Goal: Information Seeking & Learning: Learn about a topic

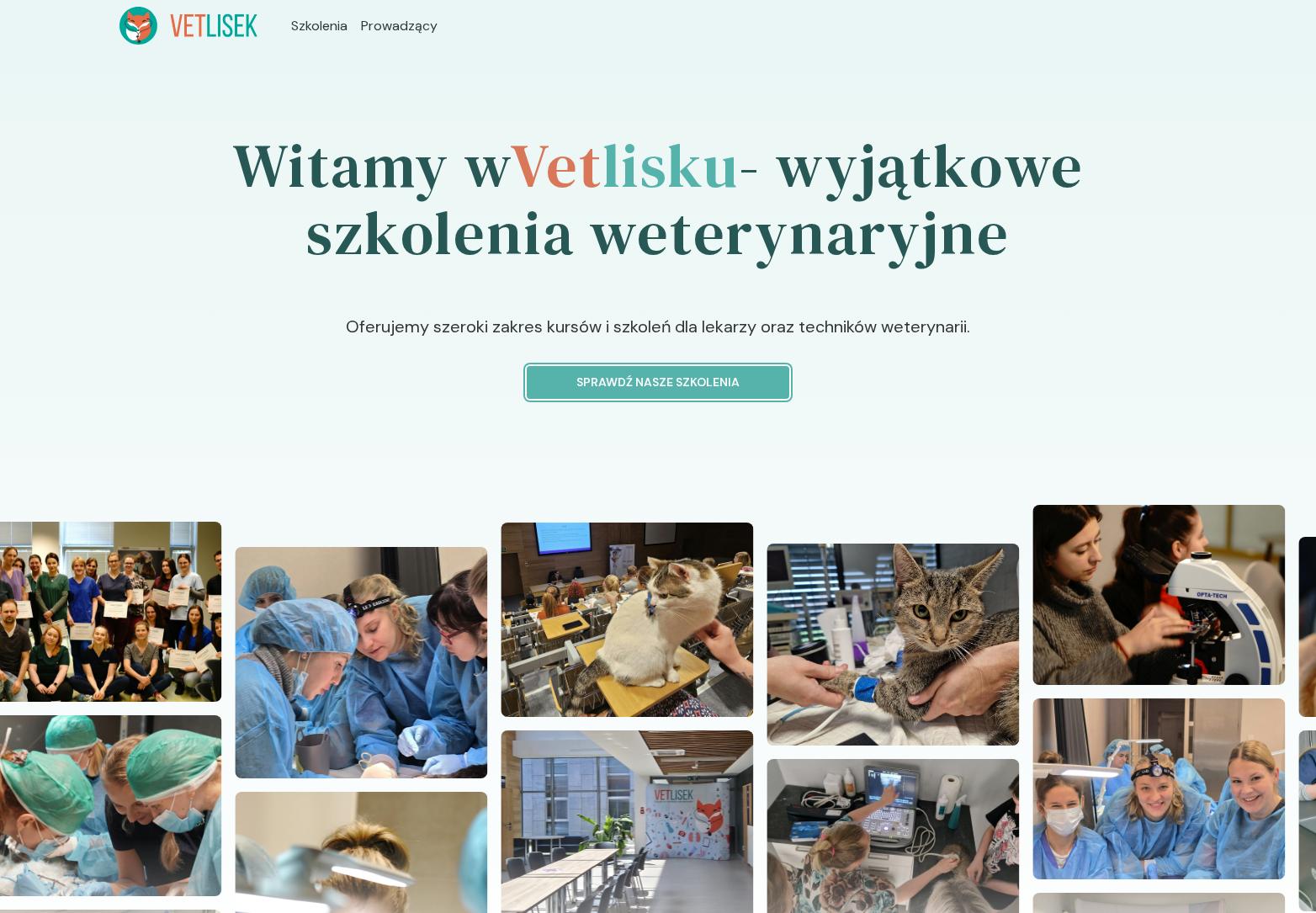
click at [620, 384] on p "Sprawdź nasze szkolenia" at bounding box center [658, 382] width 233 height 18
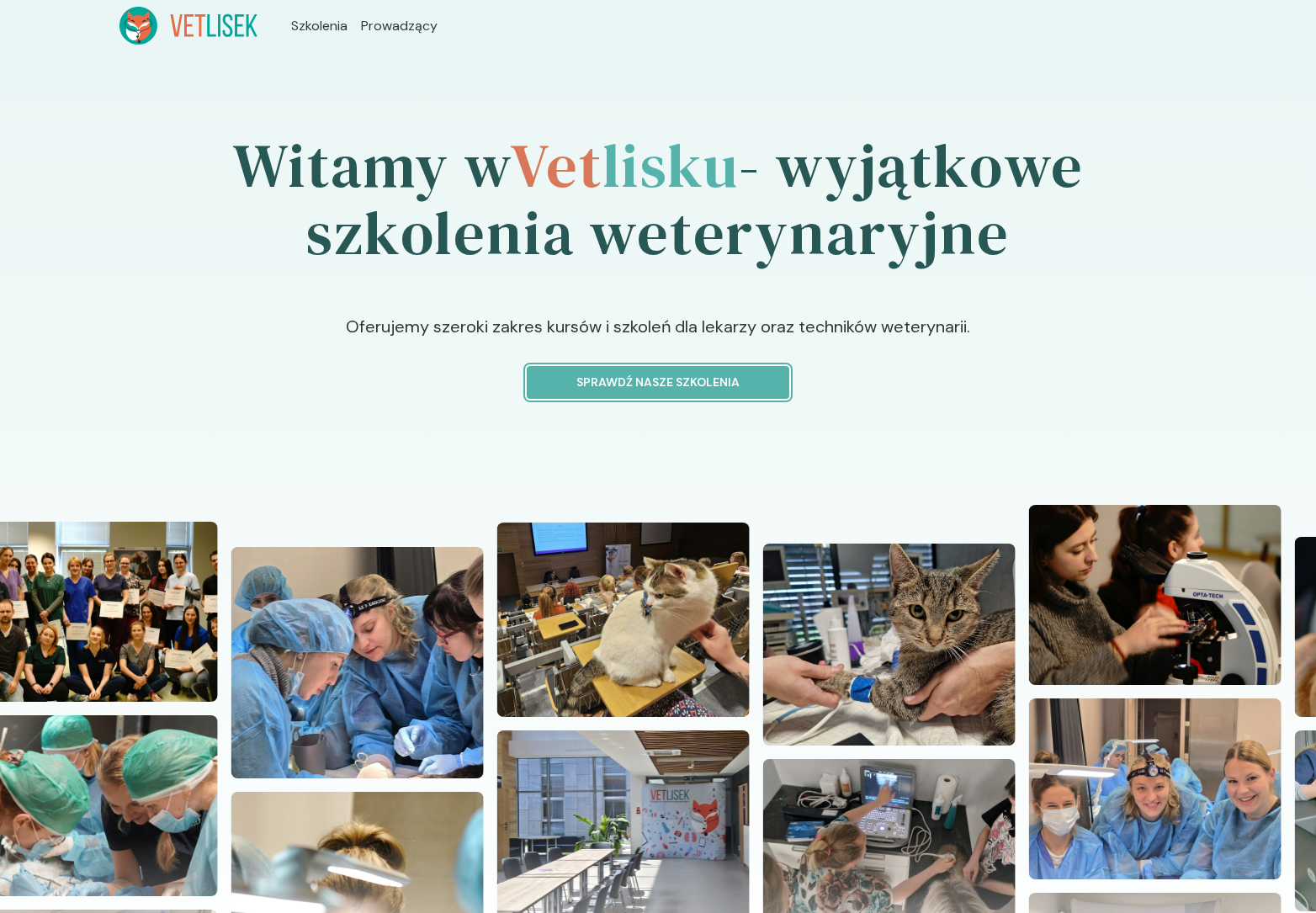
scroll to position [10, 0]
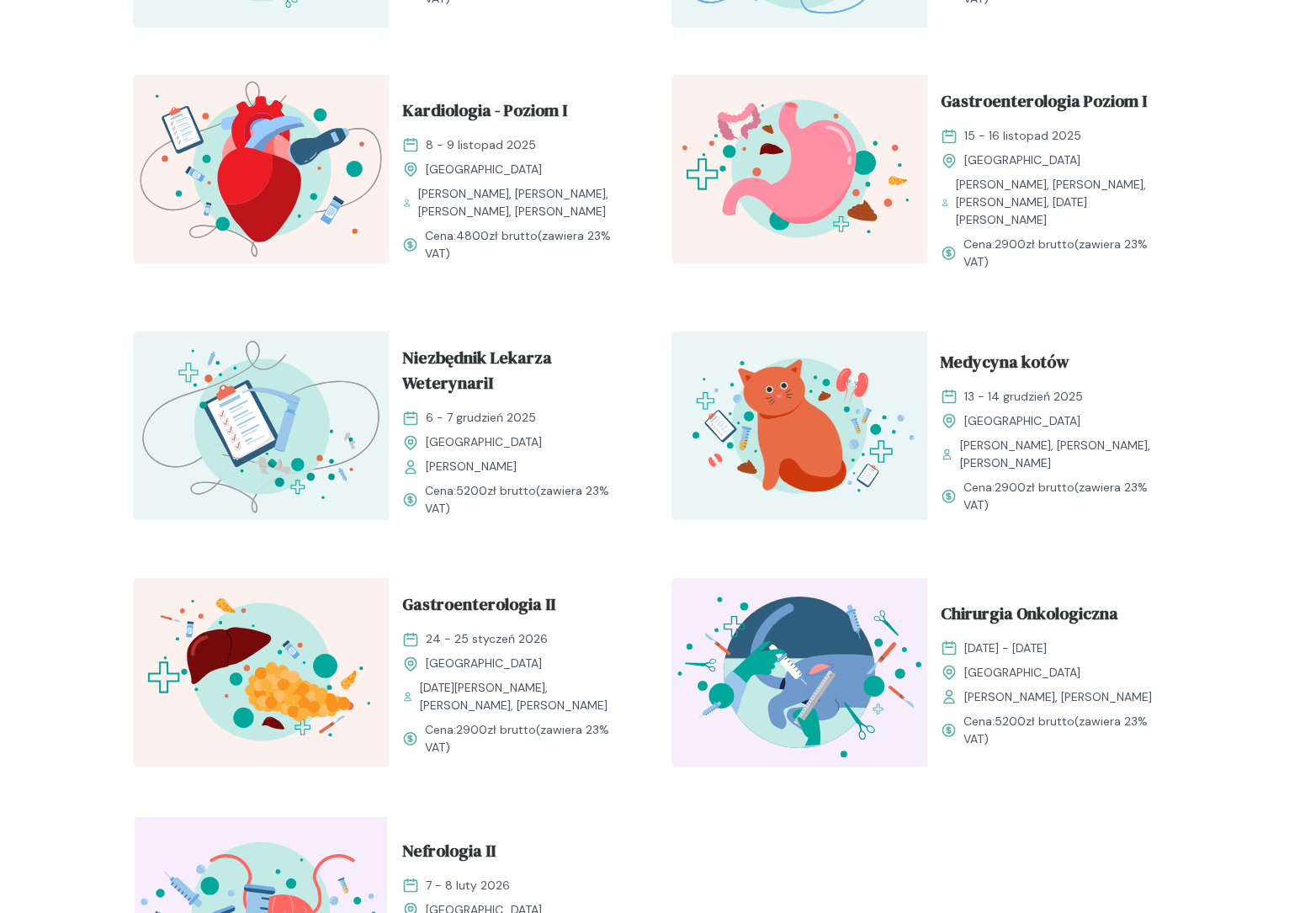
scroll to position [1589, 0]
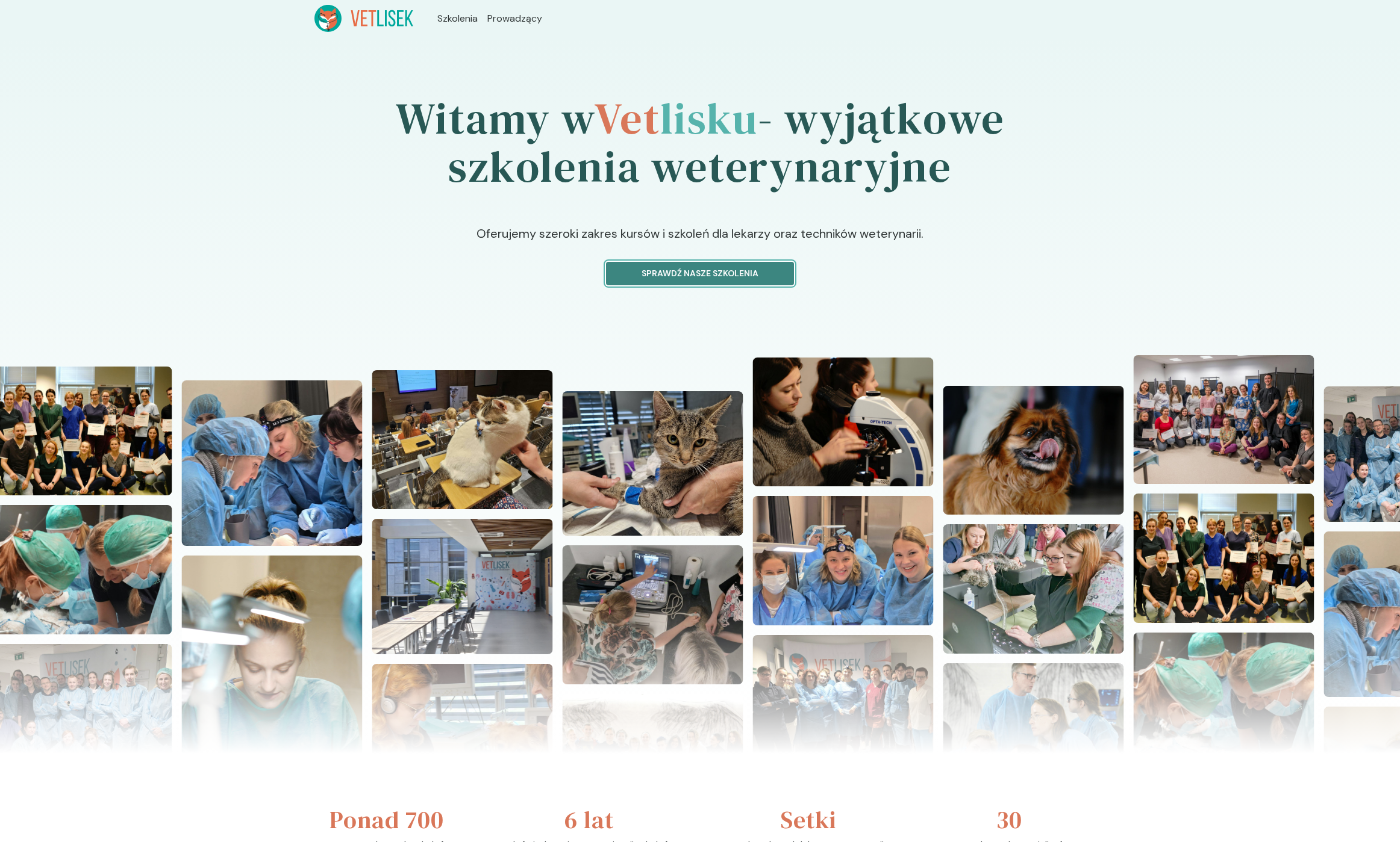
click at [717, 275] on p "Sprawdź nasze szkolenia" at bounding box center [700, 273] width 167 height 13
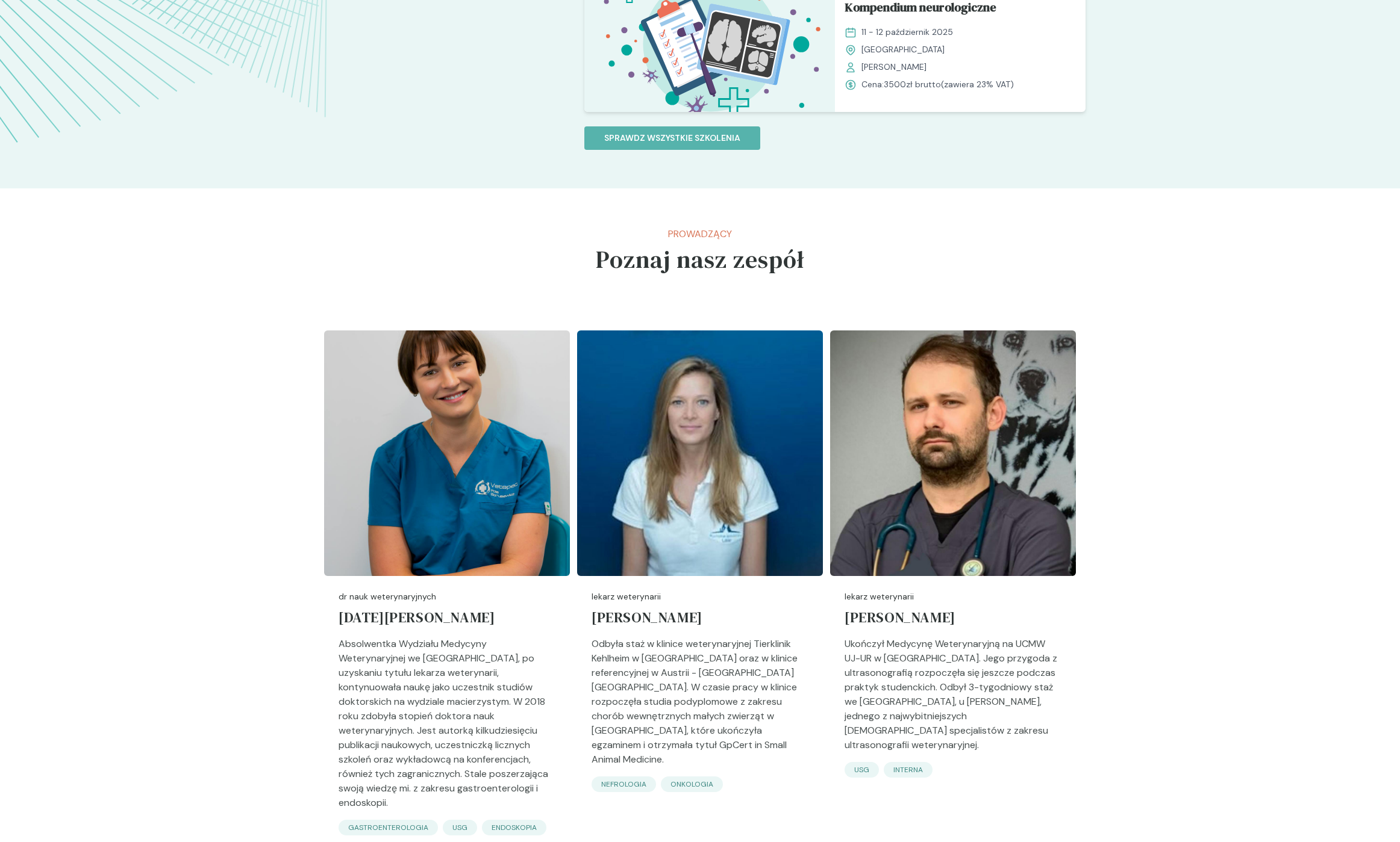
scroll to position [954, 0]
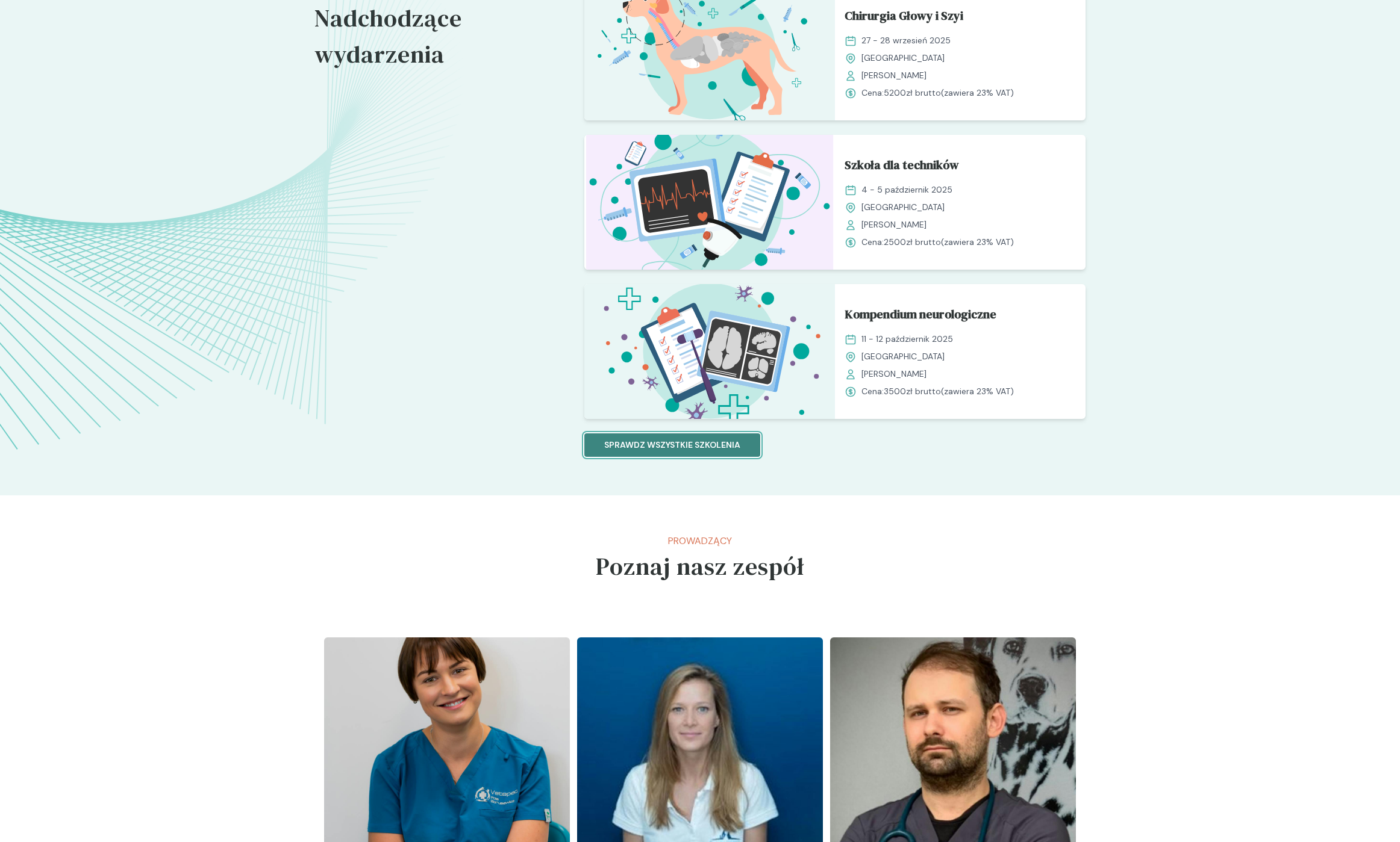
click at [693, 434] on button "Sprawdz wszystkie szkolenia" at bounding box center [672, 445] width 176 height 23
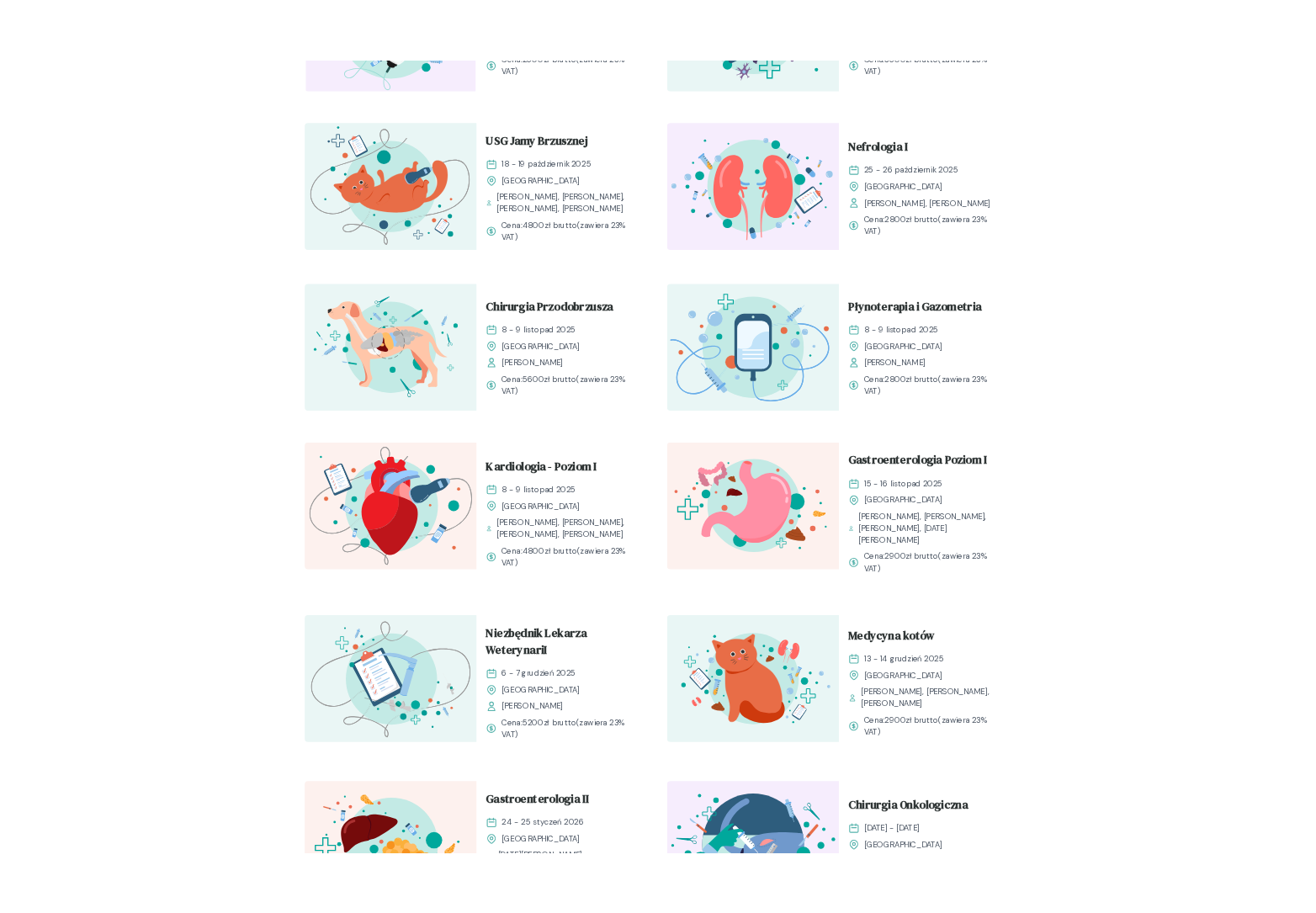
scroll to position [1079, 0]
